Goal: Transaction & Acquisition: Subscribe to service/newsletter

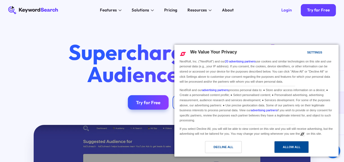
click at [293, 147] on div "Allow All" at bounding box center [292, 147] width 18 height 6
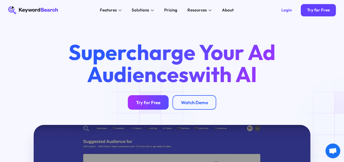
click at [152, 105] on div "Try for Free" at bounding box center [148, 103] width 24 height 6
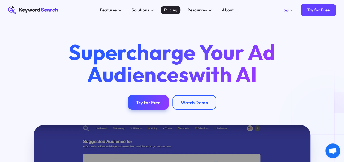
click at [172, 13] on div "Pricing" at bounding box center [170, 10] width 13 height 6
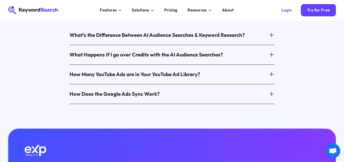
scroll to position [287, 0]
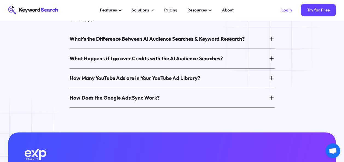
click at [273, 41] on icon at bounding box center [271, 39] width 6 height 6
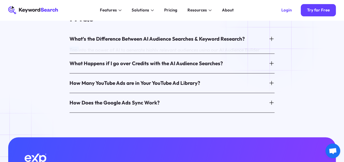
click at [273, 41] on icon at bounding box center [271, 39] width 6 height 6
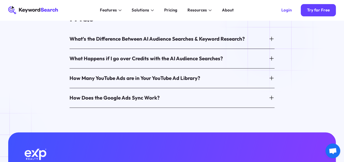
click at [273, 41] on icon at bounding box center [271, 39] width 6 height 6
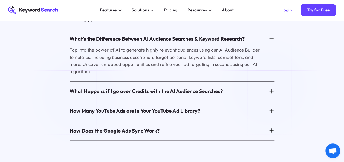
click at [272, 88] on icon at bounding box center [271, 91] width 6 height 6
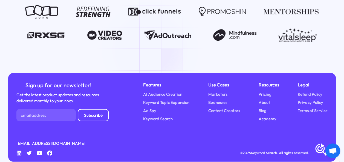
scroll to position [680, 0]
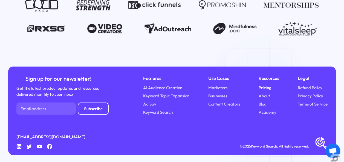
click at [263, 85] on link "Pricing" at bounding box center [264, 88] width 13 height 6
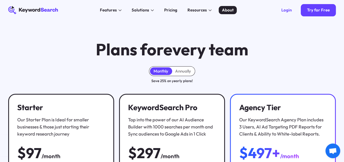
click at [222, 8] on div "About" at bounding box center [228, 10] width 12 height 6
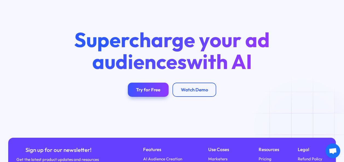
scroll to position [1024, 0]
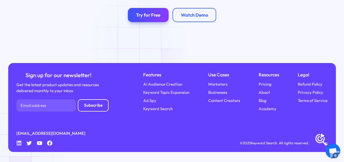
click at [19, 145] on icon "Linkedin" at bounding box center [18, 143] width 5 height 5
click at [19, 141] on icon at bounding box center [19, 143] width 5 height 5
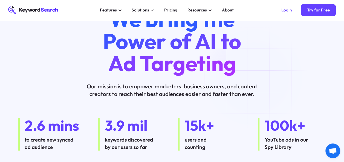
scroll to position [0, 0]
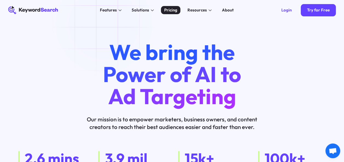
click at [171, 9] on div "Pricing" at bounding box center [170, 10] width 13 height 6
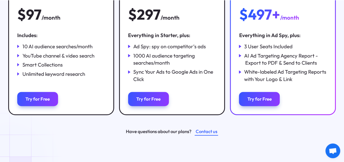
scroll to position [142, 0]
